Goal: Task Accomplishment & Management: Manage account settings

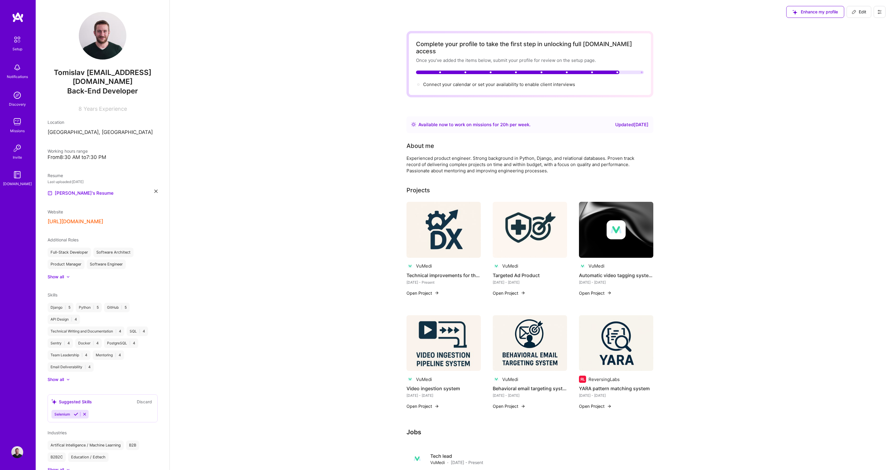
scroll to position [97, 0]
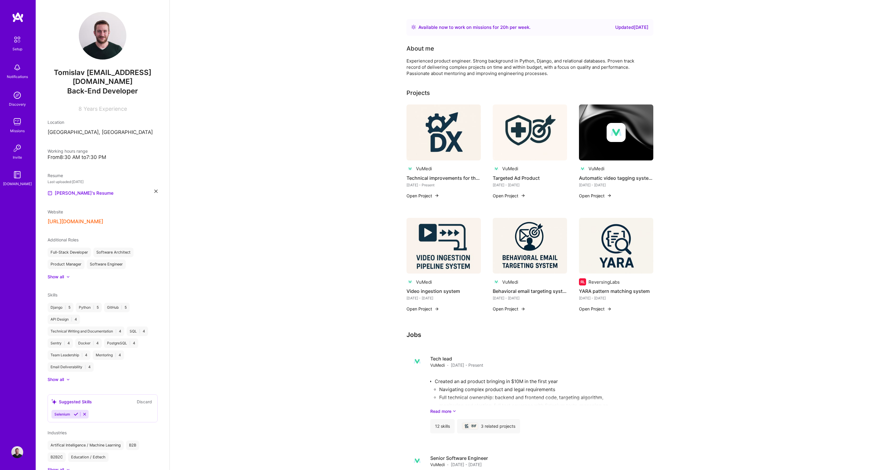
click at [591, 192] on button "Open Project" at bounding box center [595, 195] width 33 height 6
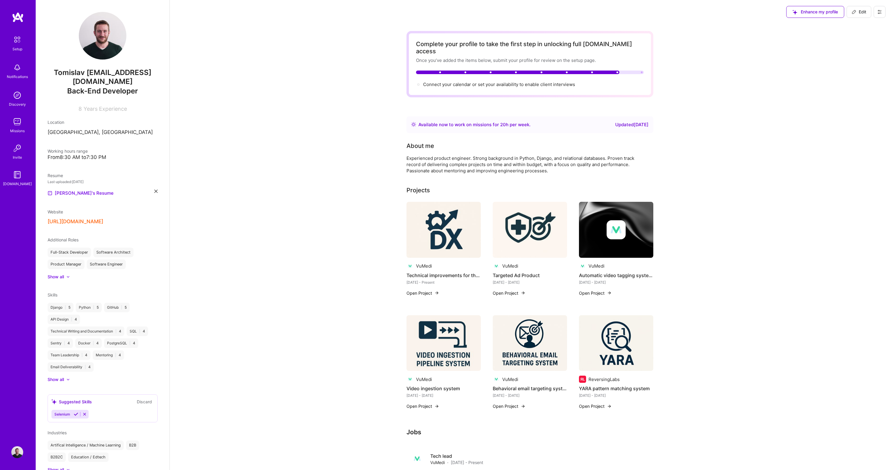
click at [860, 13] on span "Edit" at bounding box center [859, 12] width 15 height 6
select select "US"
select select "Right Now"
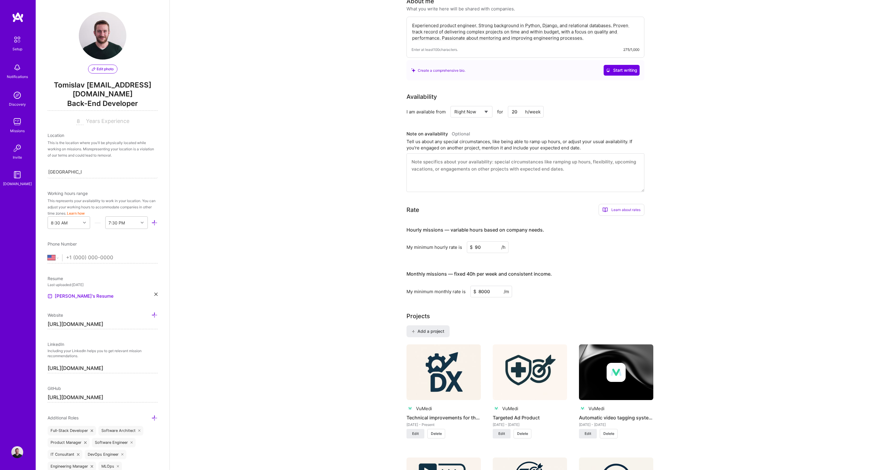
scroll to position [273, 0]
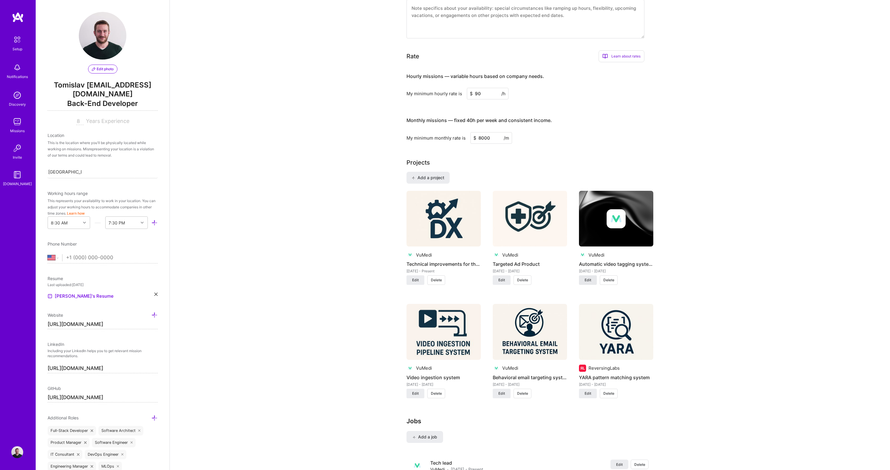
click at [585, 277] on span "Edit" at bounding box center [588, 279] width 7 height 5
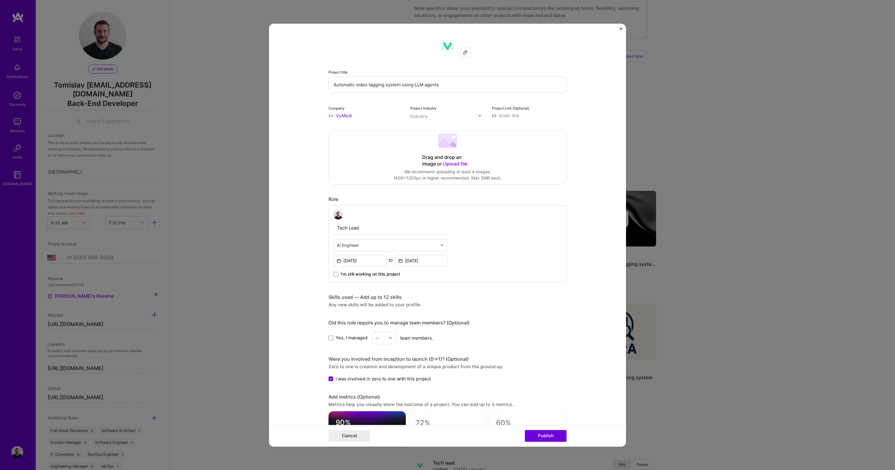
click at [458, 165] on span "Upload file" at bounding box center [455, 164] width 24 height 6
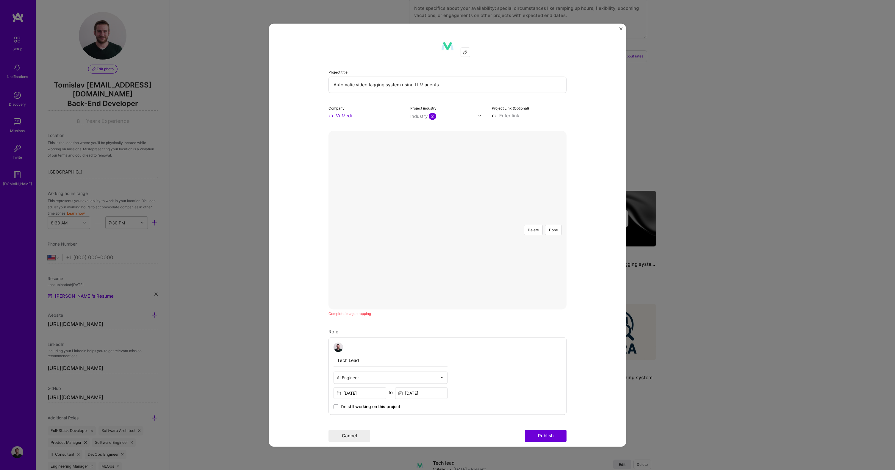
click at [447, 237] on div at bounding box center [536, 304] width 178 height 134
click at [552, 225] on button "Done" at bounding box center [553, 230] width 17 height 10
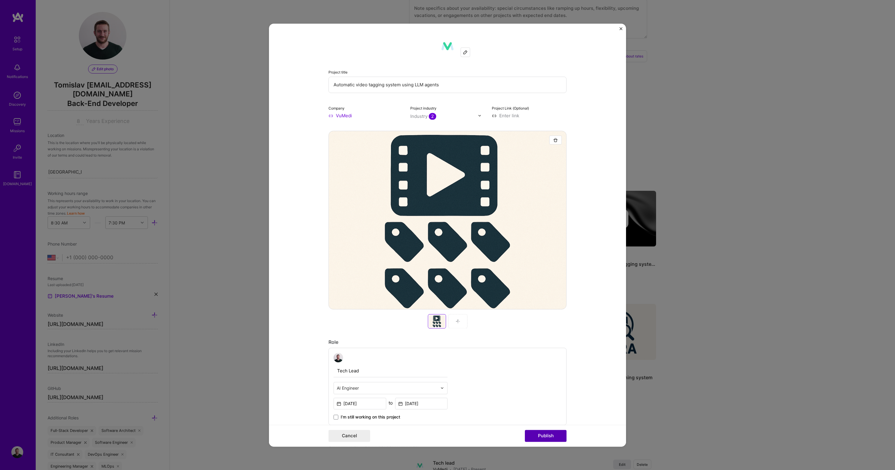
click at [541, 433] on button "Publish" at bounding box center [546, 436] width 42 height 12
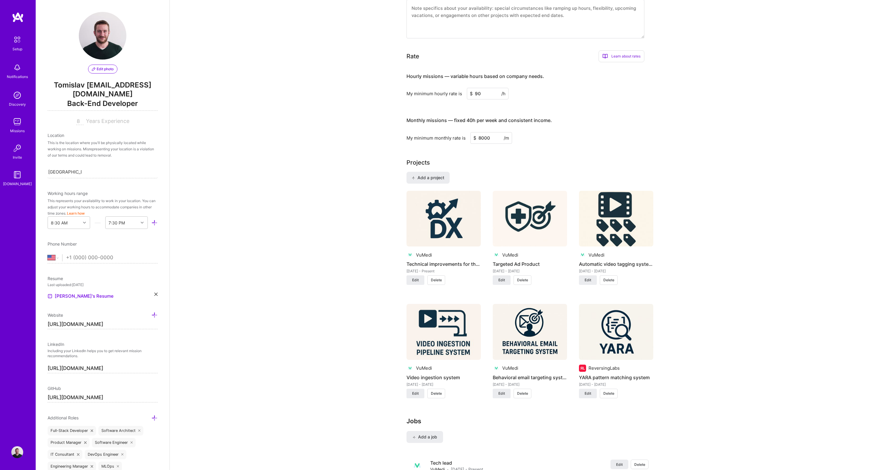
click at [759, 155] on div "Complete your profile to take the first step in unlocking full A.Team access On…" at bounding box center [530, 296] width 720 height 1090
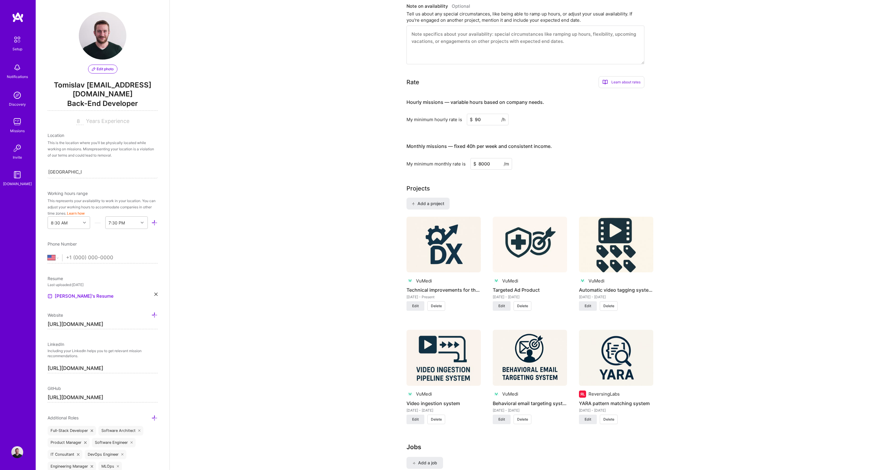
scroll to position [0, 0]
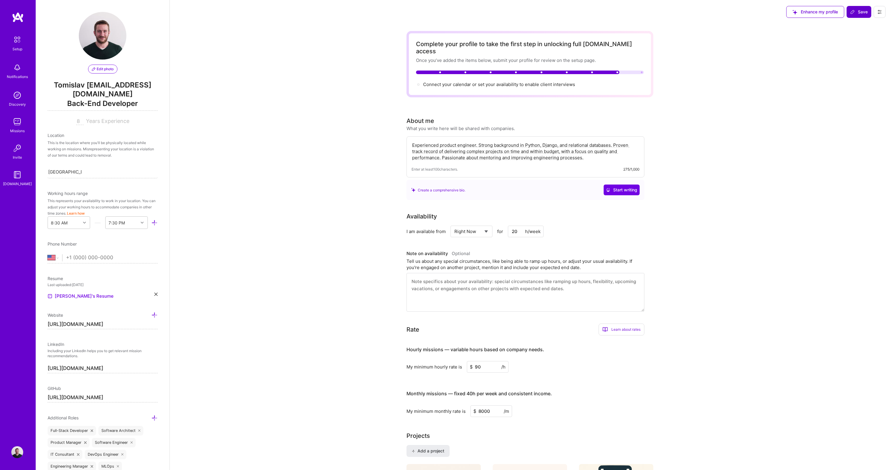
click at [860, 14] on span "Save" at bounding box center [859, 12] width 18 height 6
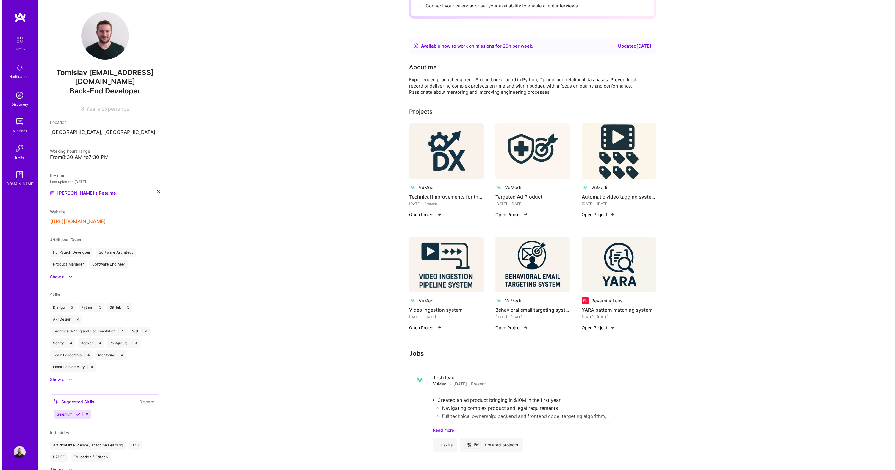
scroll to position [123, 0]
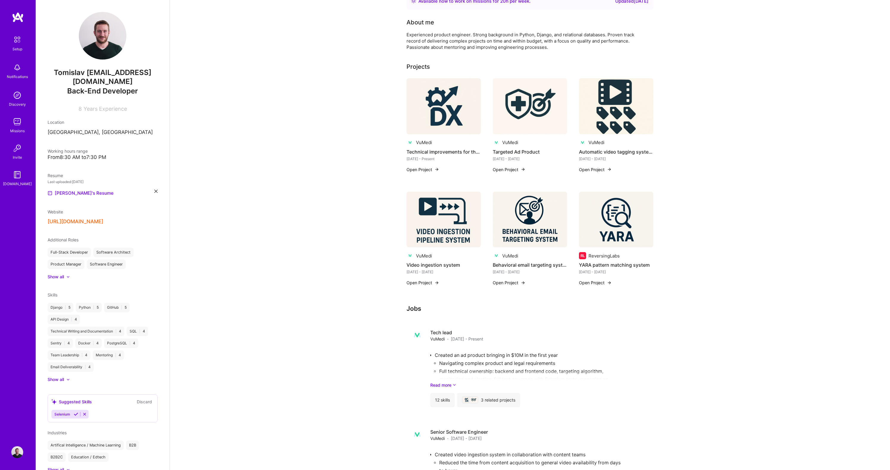
click at [451, 103] on img at bounding box center [444, 106] width 74 height 56
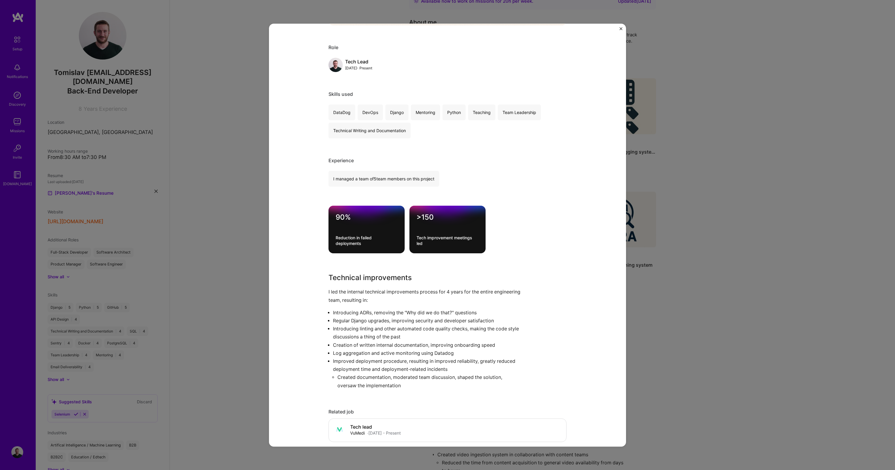
scroll to position [194, 0]
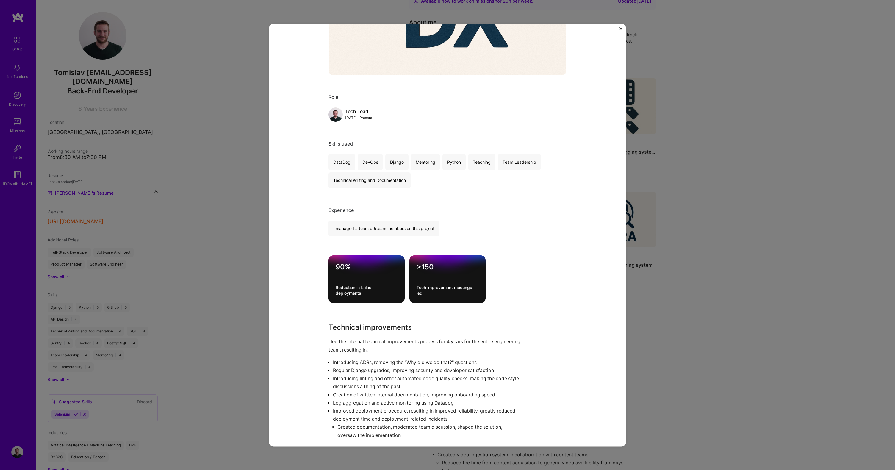
click at [769, 188] on div "Technical improvements for the engineering team VuMedi Healthcare Role Tech Lea…" at bounding box center [447, 235] width 895 height 470
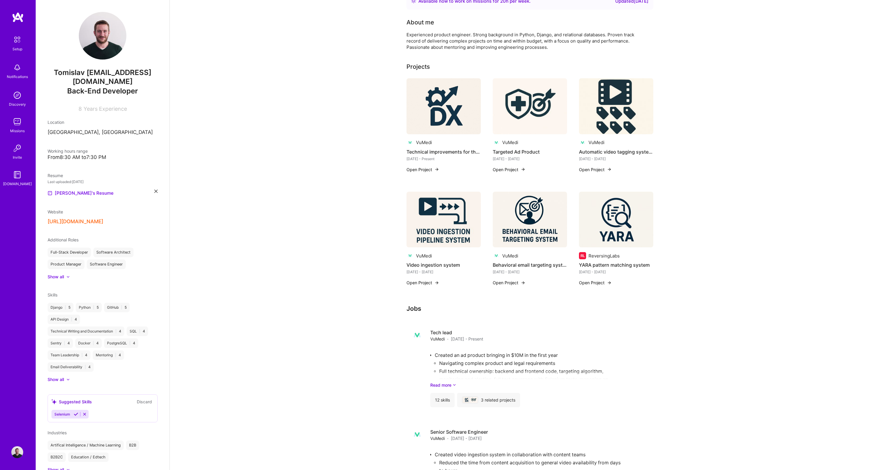
click at [536, 101] on img at bounding box center [530, 106] width 74 height 56
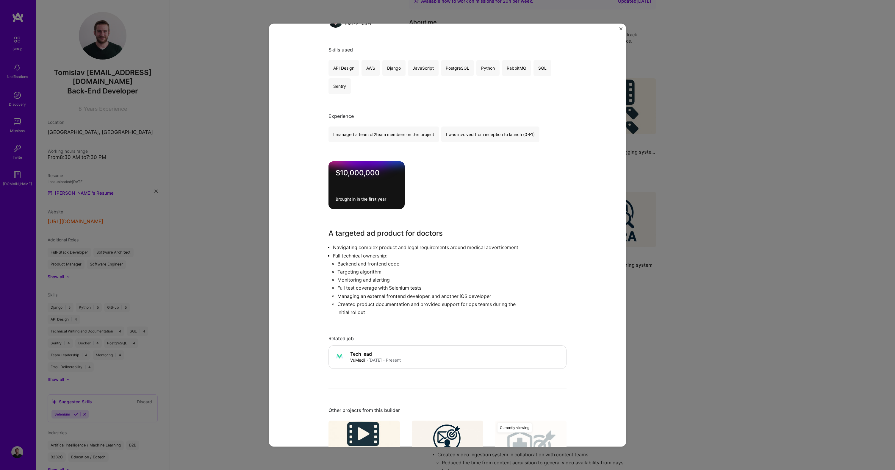
scroll to position [484, 0]
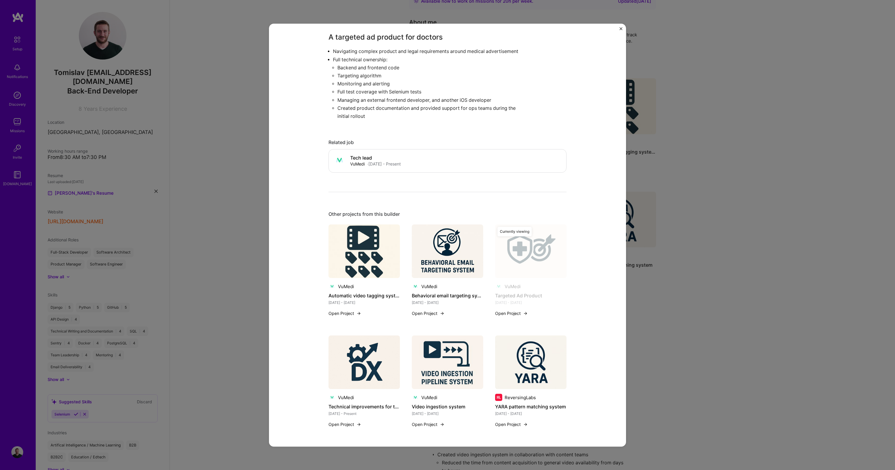
click at [723, 156] on div "Targeted Ad Product VuMedi Education / Edtech, Healthcare Role Tech Lead Jan, 2…" at bounding box center [447, 235] width 895 height 470
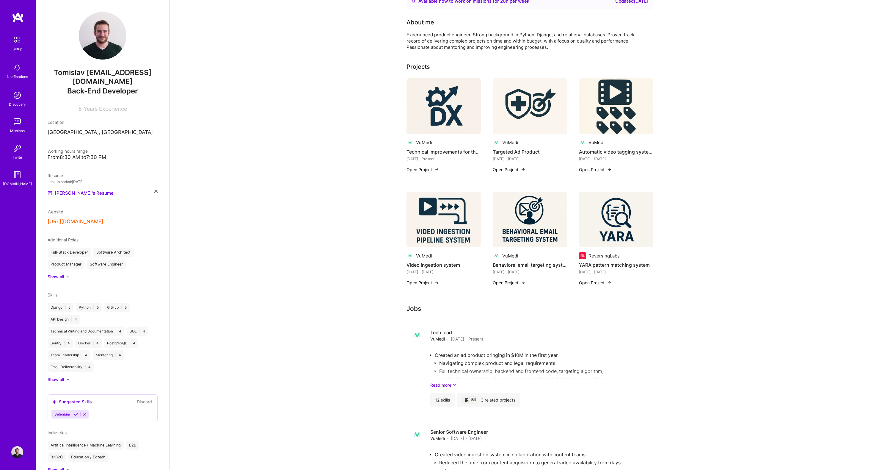
click at [611, 105] on img at bounding box center [616, 106] width 74 height 56
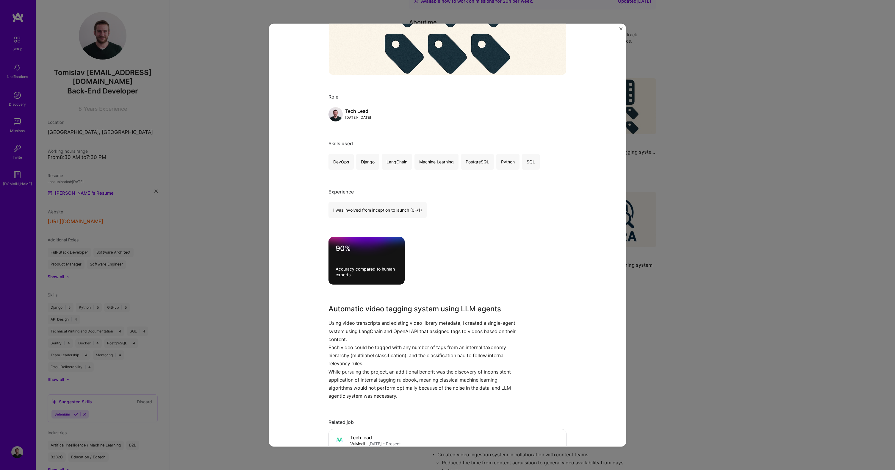
scroll to position [376, 0]
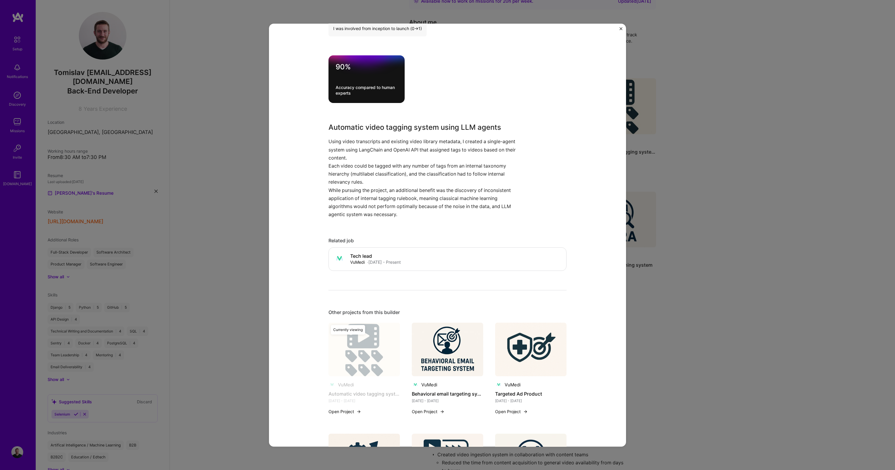
click at [717, 223] on div "Automatic video tagging system using LLM agents VuMedi Education / Edtech, Heal…" at bounding box center [447, 235] width 895 height 470
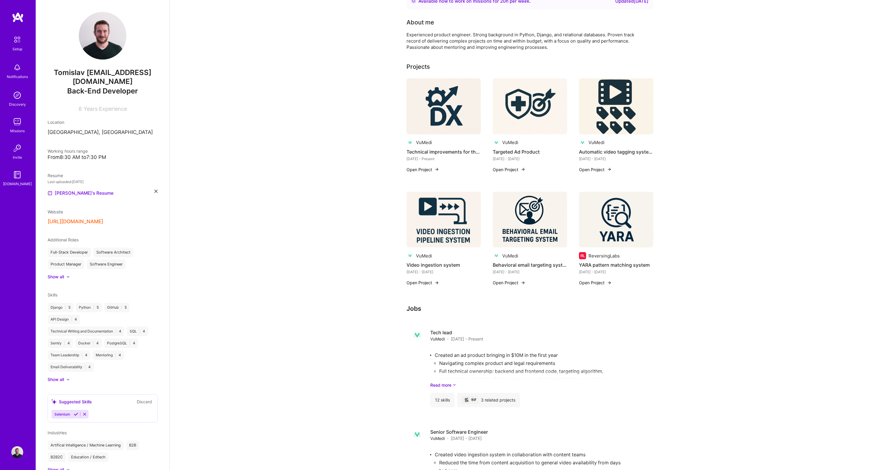
click at [471, 228] on img at bounding box center [444, 220] width 74 height 56
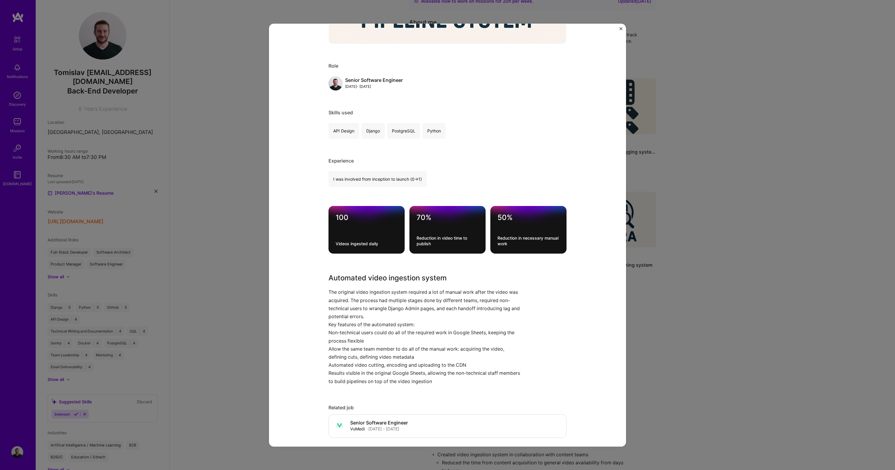
scroll to position [228, 0]
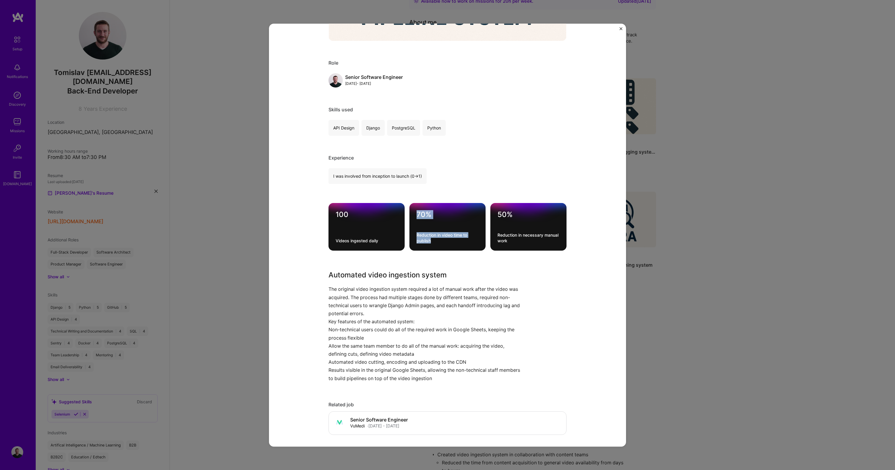
drag, startPoint x: 415, startPoint y: 216, endPoint x: 424, endPoint y: 246, distance: 30.9
click at [433, 244] on div "70% Reduction in video time to publish" at bounding box center [447, 227] width 76 height 48
click at [416, 242] on div "Reduction in video time to publish" at bounding box center [447, 237] width 62 height 11
drag, startPoint x: 418, startPoint y: 241, endPoint x: 419, endPoint y: 236, distance: 5.3
click at [419, 236] on div "Reduction in video time to publish" at bounding box center [447, 237] width 62 height 11
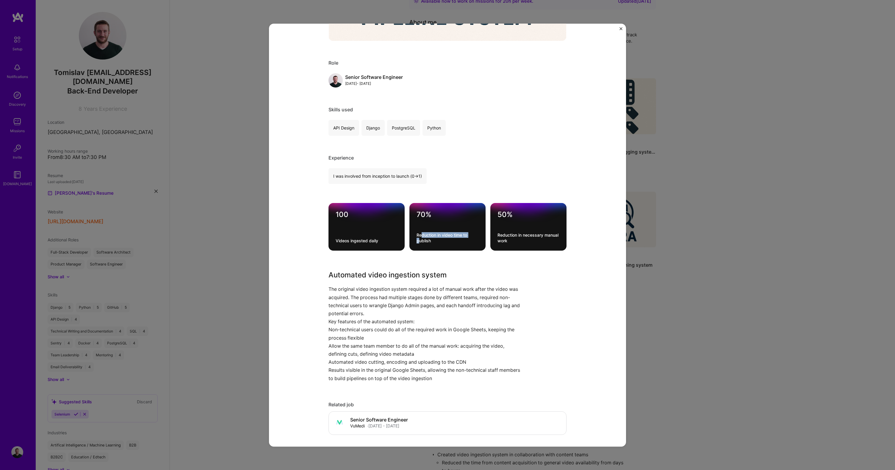
click at [419, 235] on div "Reduction in video time to publish" at bounding box center [447, 237] width 62 height 11
click at [651, 239] on div "Video ingestion system VuMedi Education / Edtech, Healthcare Role Senior Softwa…" at bounding box center [447, 235] width 895 height 470
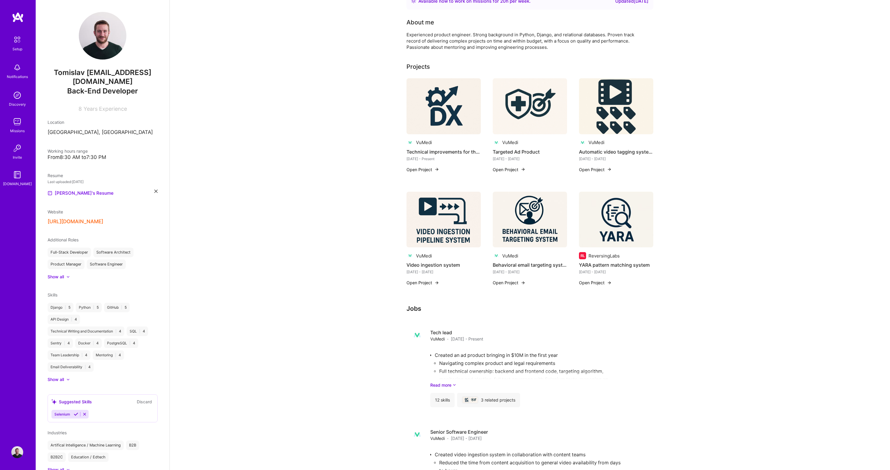
click at [511, 225] on img at bounding box center [530, 220] width 74 height 56
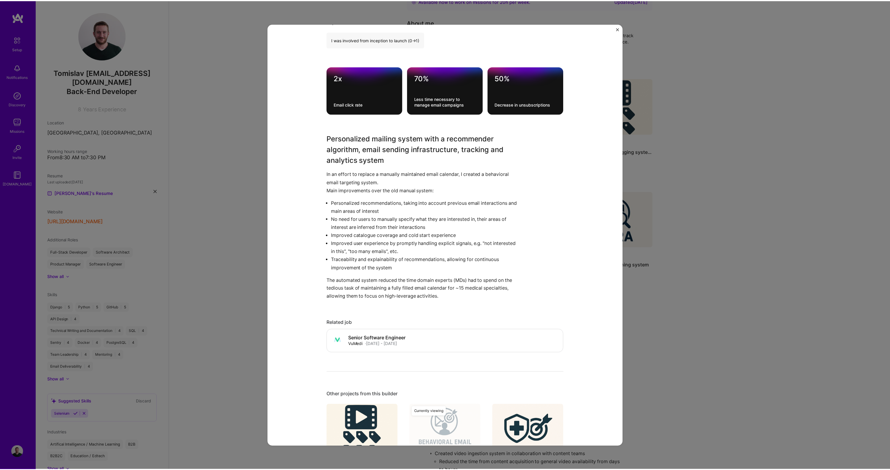
scroll to position [366, 0]
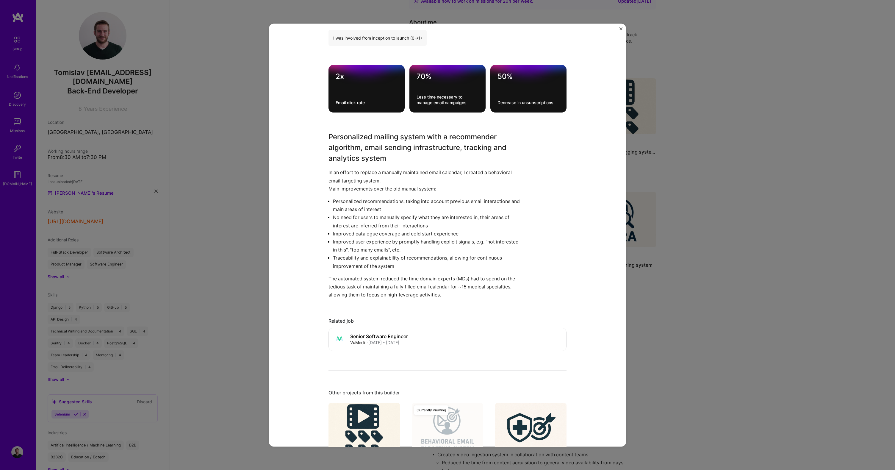
click at [707, 222] on div "Behavioral email targeting system VuMedi Education / Edtech, Healthcare Role Se…" at bounding box center [447, 235] width 895 height 470
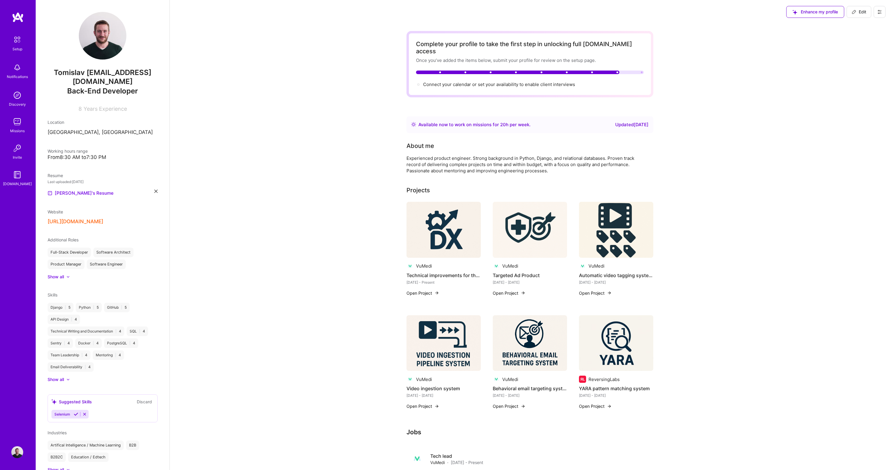
click at [547, 334] on img at bounding box center [530, 343] width 74 height 56
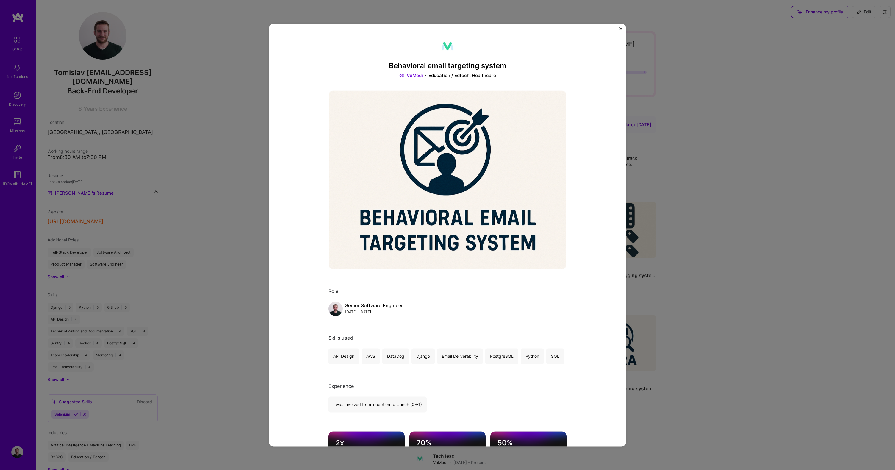
scroll to position [197, 0]
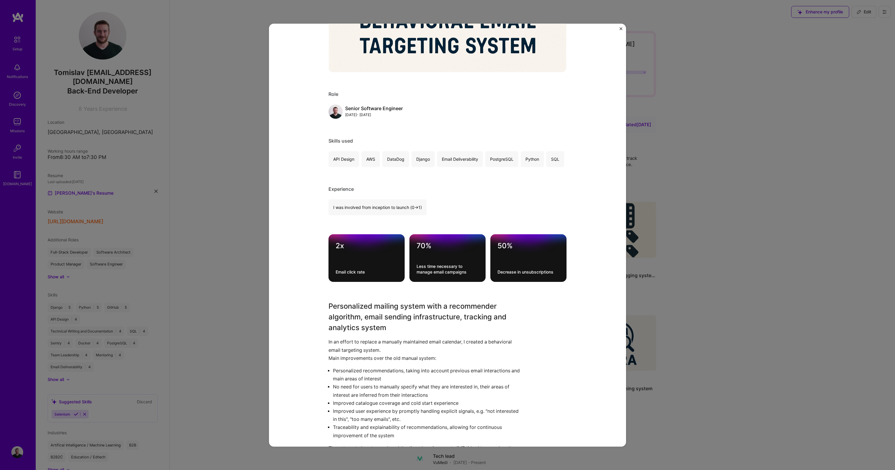
click at [756, 296] on div "Behavioral email targeting system VuMedi Education / Edtech, Healthcare Role Se…" at bounding box center [447, 235] width 895 height 470
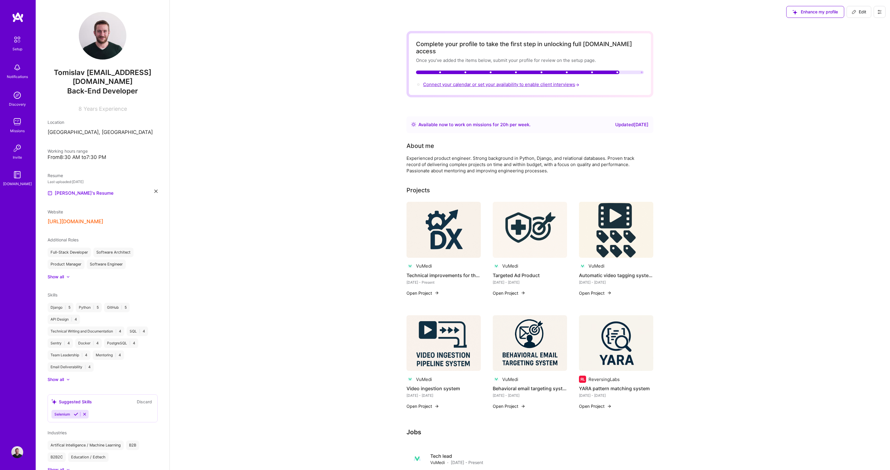
click at [547, 82] on span "Connect your calendar or set your availability to enable client interviews →" at bounding box center [501, 85] width 157 height 6
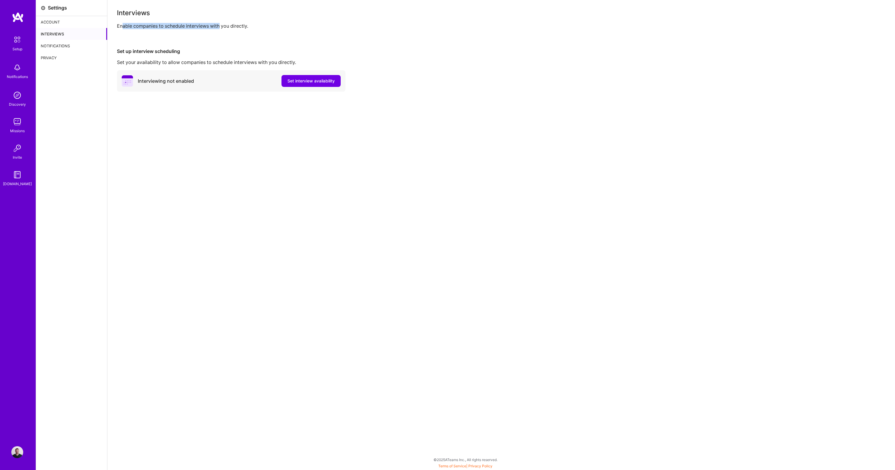
drag, startPoint x: 121, startPoint y: 25, endPoint x: 220, endPoint y: 28, distance: 98.8
click at [220, 28] on div "Enable companies to schedule interviews with you directly." at bounding box center [501, 26] width 768 height 6
click at [221, 28] on div "Enable companies to schedule interviews with you directly." at bounding box center [501, 26] width 768 height 6
drag, startPoint x: 231, startPoint y: 27, endPoint x: 137, endPoint y: 23, distance: 93.5
click at [139, 23] on div "Enable companies to schedule interviews with you directly." at bounding box center [501, 26] width 768 height 6
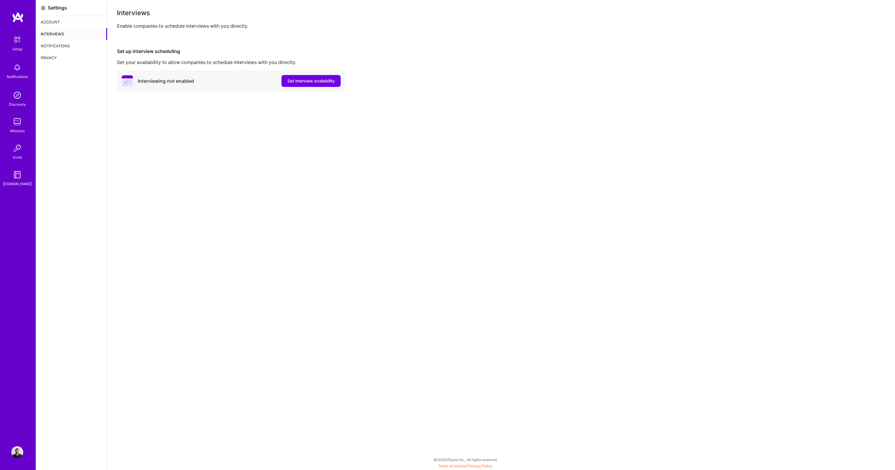
click at [137, 23] on div "Enable companies to schedule interviews with you directly." at bounding box center [501, 26] width 768 height 6
click at [316, 82] on span "Set interview availability" at bounding box center [310, 81] width 47 height 6
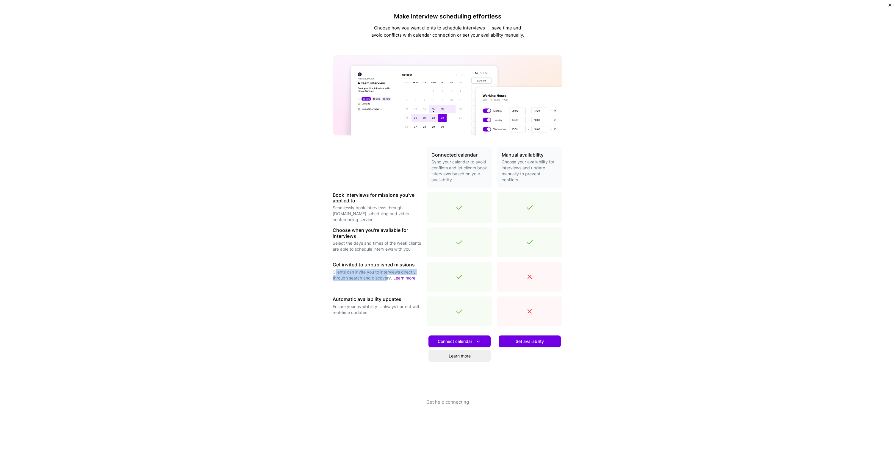
drag, startPoint x: 335, startPoint y: 273, endPoint x: 386, endPoint y: 276, distance: 51.3
click at [386, 276] on p "Clients can invite you to interviews directly through search and discovery. Lea…" at bounding box center [377, 275] width 89 height 12
drag, startPoint x: 435, startPoint y: 163, endPoint x: 456, endPoint y: 177, distance: 25.6
click at [456, 177] on p "Sync your calendar to avoid conflicts and let clients book interviews based on …" at bounding box center [459, 171] width 56 height 24
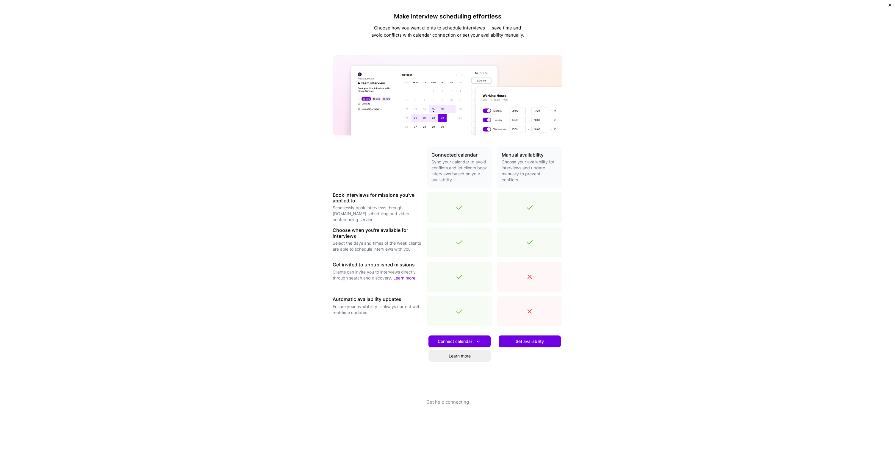
click at [456, 177] on p "Sync your calendar to avoid conflicts and let clients book interviews based on …" at bounding box center [459, 171] width 56 height 24
drag, startPoint x: 450, startPoint y: 174, endPoint x: 435, endPoint y: 162, distance: 19.5
click at [435, 162] on p "Sync your calendar to avoid conflicts and let clients book interviews based on …" at bounding box center [459, 171] width 56 height 24
drag, startPoint x: 341, startPoint y: 307, endPoint x: 386, endPoint y: 310, distance: 45.6
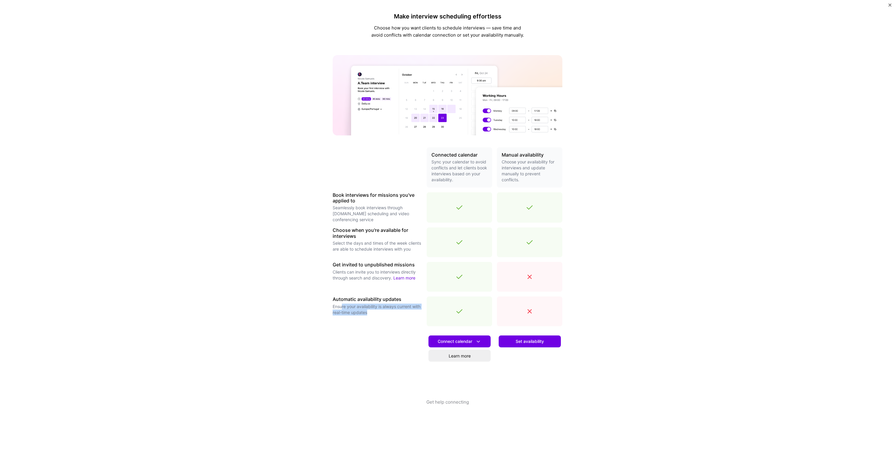
click at [380, 310] on p "Ensure your availability is always current with real-time updates" at bounding box center [377, 309] width 89 height 12
click at [386, 310] on p "Ensure your availability is always current with real-time updates" at bounding box center [377, 309] width 89 height 12
click at [531, 343] on span "Set availability" at bounding box center [529, 341] width 28 height 6
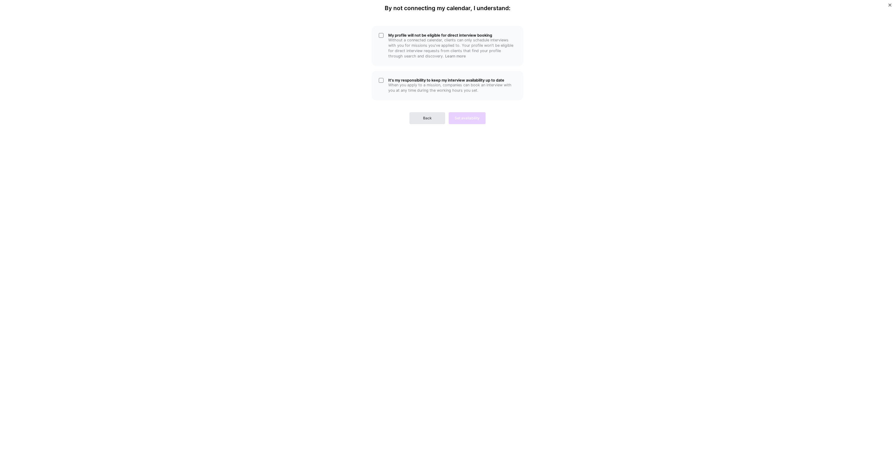
click at [437, 118] on button "Back" at bounding box center [427, 118] width 36 height 12
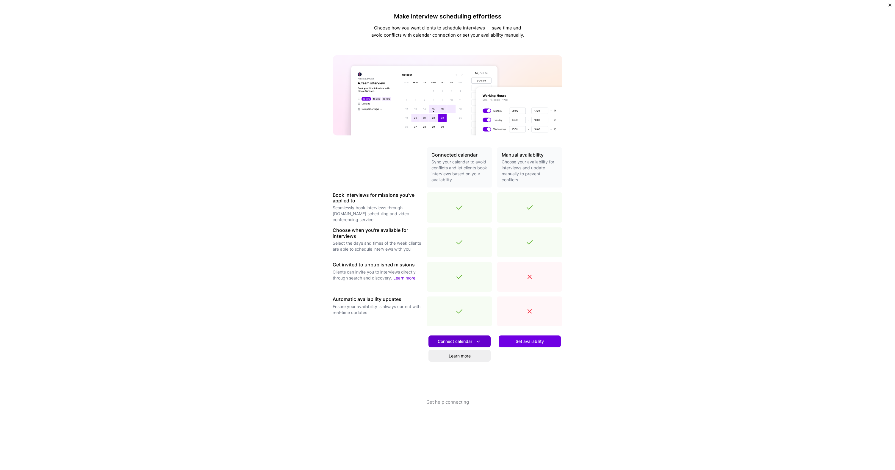
click at [482, 340] on button "Connect calendar" at bounding box center [459, 341] width 62 height 12
click at [443, 371] on button "Apple calendar" at bounding box center [451, 374] width 77 height 16
click at [463, 341] on span "Connect calendar" at bounding box center [460, 341] width 44 height 6
click at [452, 358] on button "Google calendar" at bounding box center [451, 358] width 77 height 16
click at [542, 342] on span "Set availability" at bounding box center [529, 341] width 28 height 6
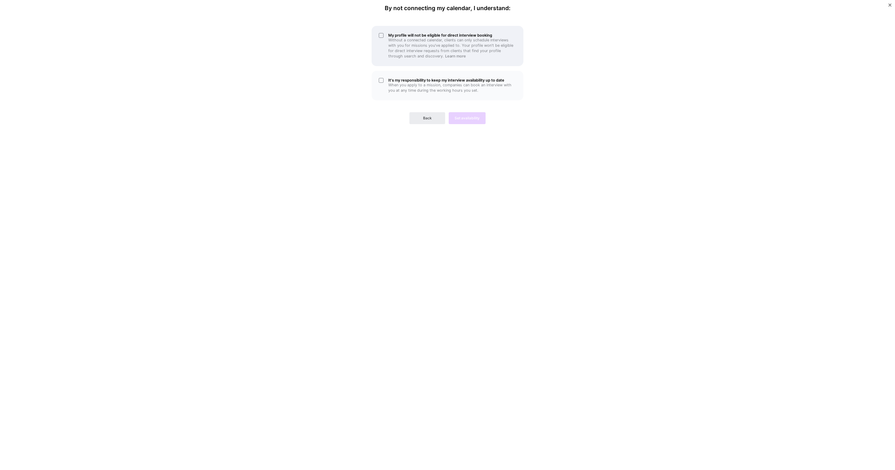
click at [386, 40] on div "My profile will not be eligible for direct interview booking Without a connecte…" at bounding box center [448, 46] width 152 height 40
click at [381, 79] on div "It's my responsibility to keep my interview availability up to date When you ap…" at bounding box center [448, 85] width 152 height 29
click at [478, 117] on span "Set availability" at bounding box center [466, 117] width 25 height 5
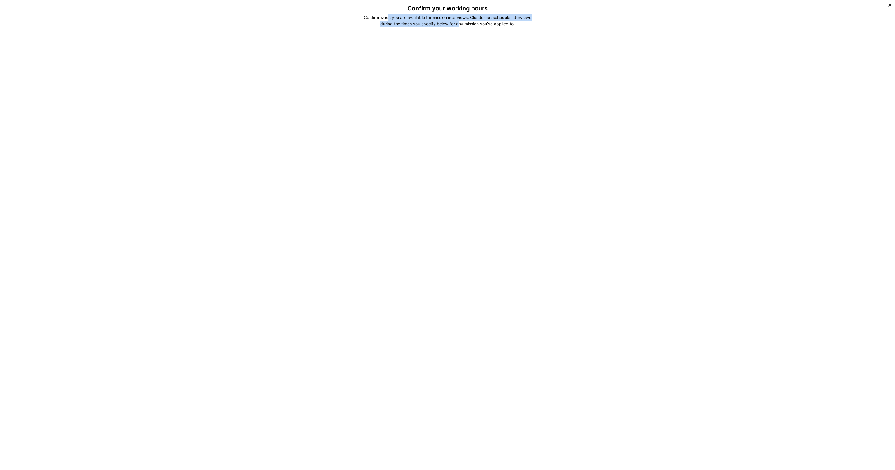
drag, startPoint x: 386, startPoint y: 17, endPoint x: 489, endPoint y: 26, distance: 103.7
click at [478, 26] on div "Confirm when you are available for mission interviews. Clients can schedule int…" at bounding box center [447, 20] width 177 height 12
click at [493, 26] on div "Confirm when you are available for mission interviews. Clients can schedule int…" at bounding box center [447, 20] width 177 height 12
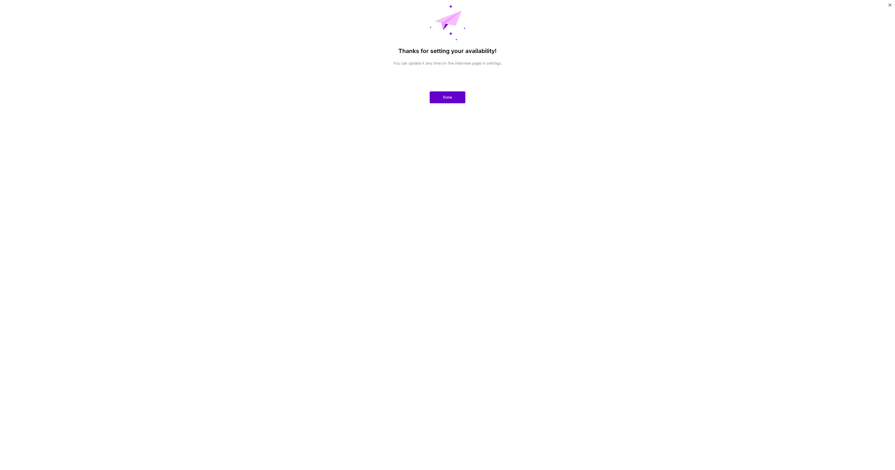
click at [451, 100] on button "Done" at bounding box center [448, 97] width 36 height 12
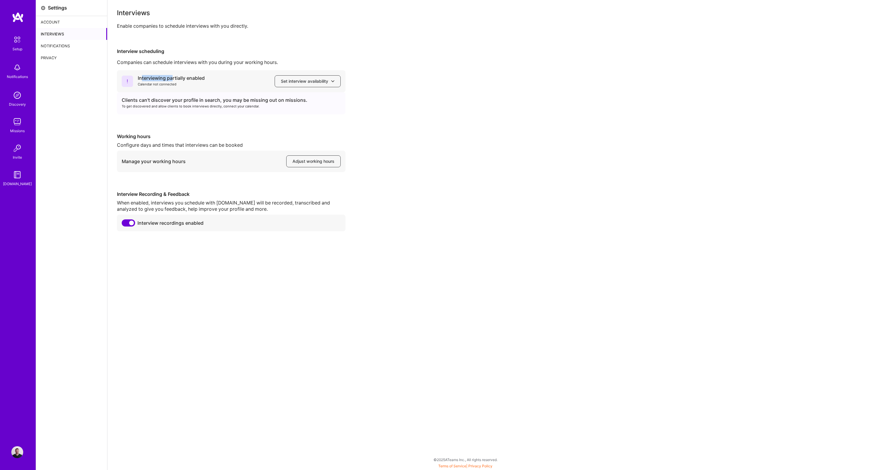
drag, startPoint x: 141, startPoint y: 78, endPoint x: 185, endPoint y: 74, distance: 43.9
click at [181, 75] on div "Interviewing partially enabled" at bounding box center [171, 78] width 67 height 6
click at [185, 74] on div "Interviewing partially enabled Calendar not connected Set interview availability" at bounding box center [231, 81] width 228 height 22
click at [317, 80] on span "Set interview availability" at bounding box center [308, 81] width 54 height 6
click at [410, 76] on div "Interviewing partially enabled Calendar not connected Set interview availabilit…" at bounding box center [501, 150] width 768 height 161
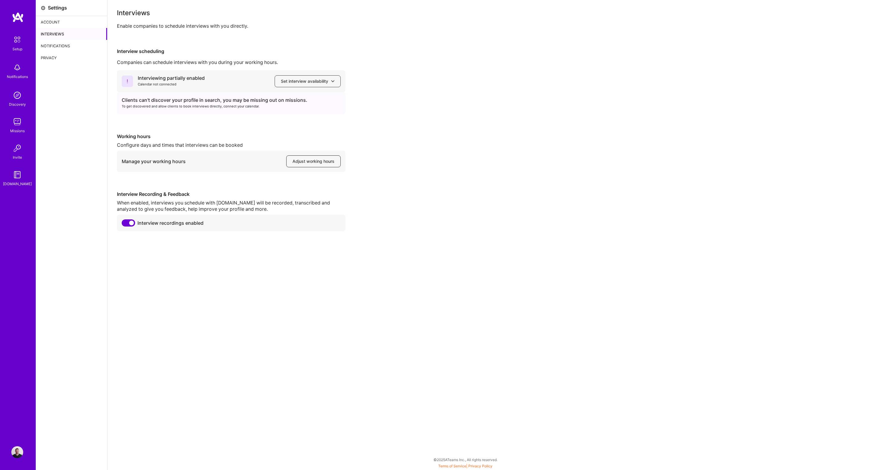
click at [313, 159] on span "Adjust working hours" at bounding box center [313, 161] width 42 height 6
drag, startPoint x: 145, startPoint y: 100, endPoint x: 291, endPoint y: 100, distance: 145.7
click at [290, 100] on div "Clients can't discover your profile in search, you may be missing out on missio…" at bounding box center [231, 100] width 219 height 6
click at [291, 100] on div "Clients can't discover your profile in search, you may be missing out on missio…" at bounding box center [231, 100] width 219 height 6
drag, startPoint x: 296, startPoint y: 100, endPoint x: 130, endPoint y: 100, distance: 166.3
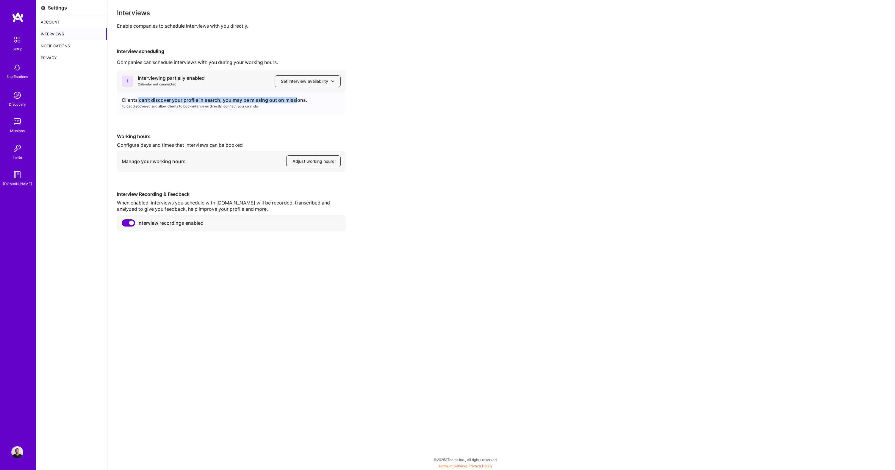
click at [130, 100] on div "Clients can't discover your profile in search, you may be missing out on missio…" at bounding box center [231, 100] width 219 height 6
click at [129, 100] on div "Clients can't discover your profile in search, you may be missing out on missio…" at bounding box center [231, 100] width 219 height 6
drag, startPoint x: 135, startPoint y: 100, endPoint x: 247, endPoint y: 107, distance: 112.9
click at [247, 107] on div "Clients can't discover your profile in search, you may be missing out on missio…" at bounding box center [231, 103] width 228 height 22
click at [247, 107] on div "To get discovered and allow clients to book interviews directly, connect your c…" at bounding box center [231, 106] width 219 height 6
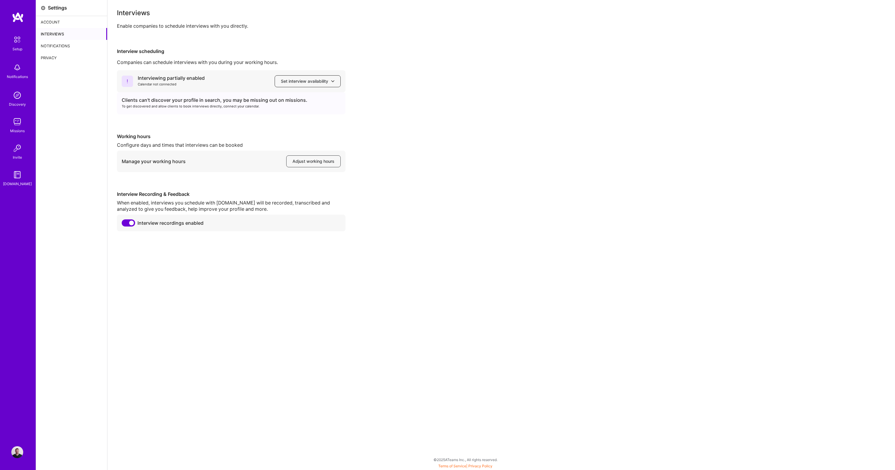
click at [333, 79] on icon at bounding box center [332, 80] width 3 height 3
click at [307, 97] on button "Google calendar" at bounding box center [301, 98] width 77 height 16
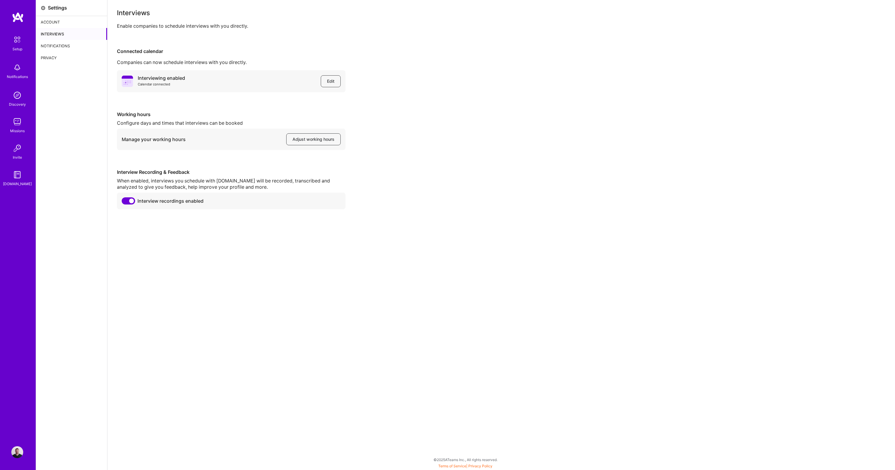
click at [49, 22] on div "Account" at bounding box center [71, 22] width 71 height 12
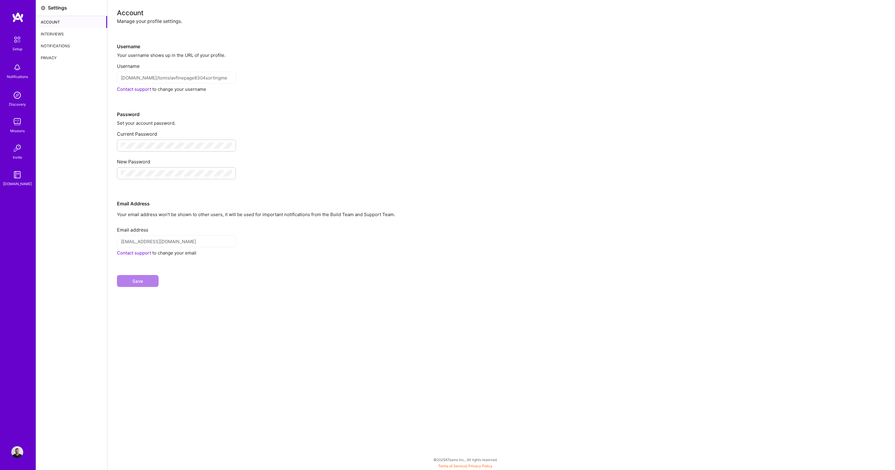
click at [13, 42] on img at bounding box center [17, 39] width 12 height 12
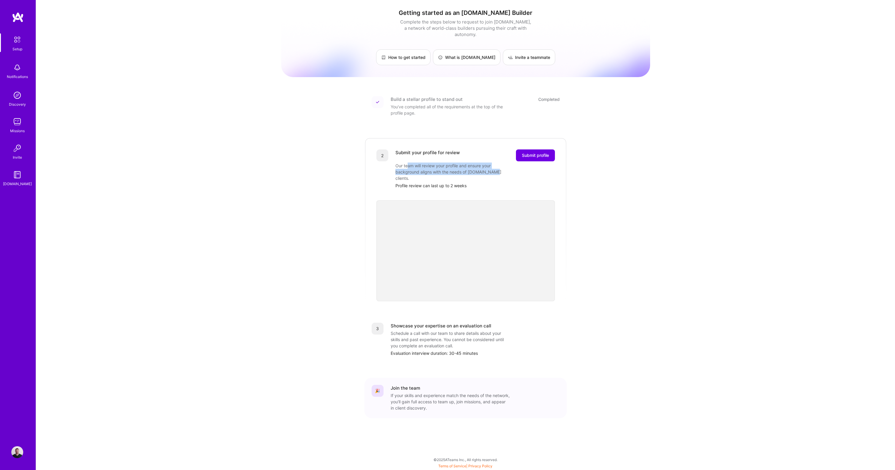
drag, startPoint x: 407, startPoint y: 161, endPoint x: 492, endPoint y: 168, distance: 85.7
click at [492, 168] on div "Our team will review your profile and ensure your background aligns with the ne…" at bounding box center [454, 171] width 119 height 19
click at [492, 166] on div "Our team will review your profile and ensure your background aligns with the ne…" at bounding box center [454, 171] width 119 height 19
click at [534, 152] on span "Submit profile" at bounding box center [535, 155] width 27 height 6
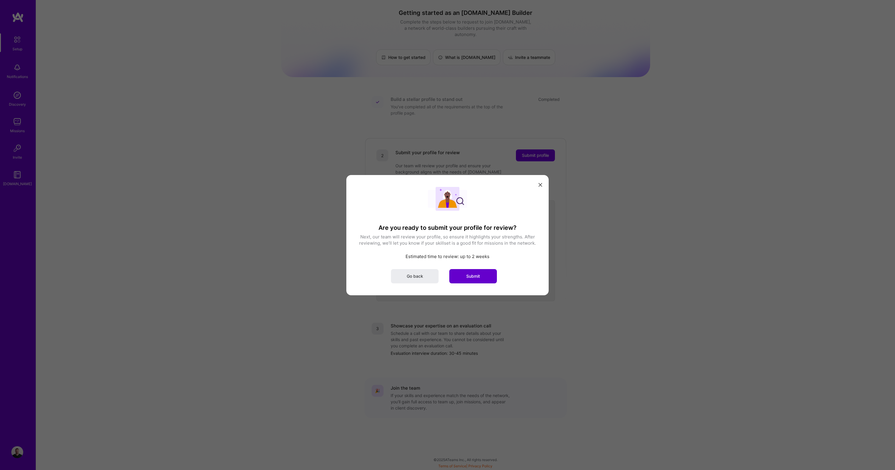
click at [474, 275] on span "Submit" at bounding box center [473, 276] width 14 height 6
